Goal: Information Seeking & Learning: Learn about a topic

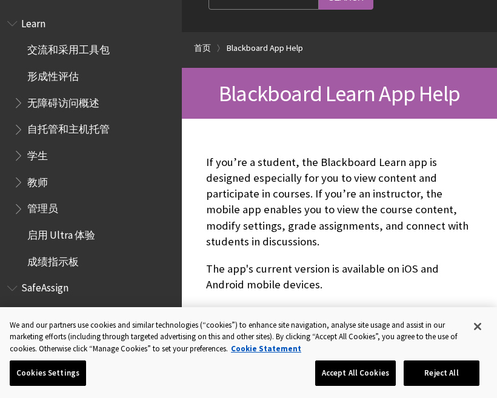
scroll to position [68, 0]
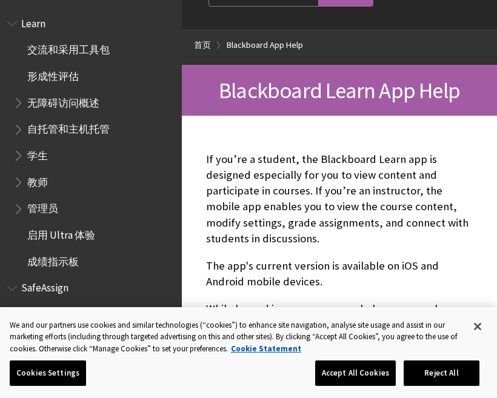
click at [65, 148] on span "学生" at bounding box center [93, 155] width 161 height 21
click at [29, 156] on span "学生" at bounding box center [37, 153] width 21 height 16
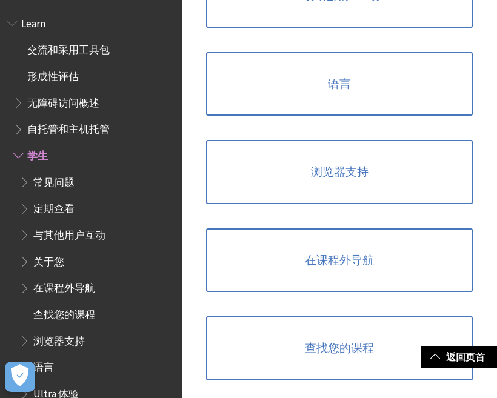
scroll to position [1302, 0]
